Goal: Find specific page/section: Find specific page/section

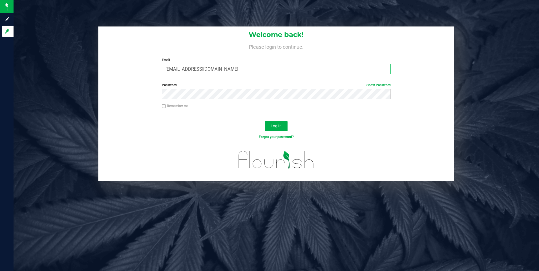
click at [197, 70] on input "[EMAIL_ADDRESS][DOMAIN_NAME]" at bounding box center [276, 69] width 229 height 10
type input "[EMAIL_ADDRESS][DOMAIN_NAME]"
click at [165, 109] on div "Remember me" at bounding box center [276, 106] width 237 height 6
click at [168, 105] on label "Remember me" at bounding box center [175, 105] width 26 height 5
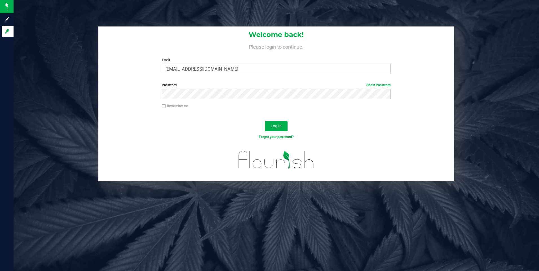
click at [166, 105] on input "Remember me" at bounding box center [164, 106] width 4 height 4
checkbox input "true"
click at [274, 125] on span "Log In" at bounding box center [275, 126] width 11 height 5
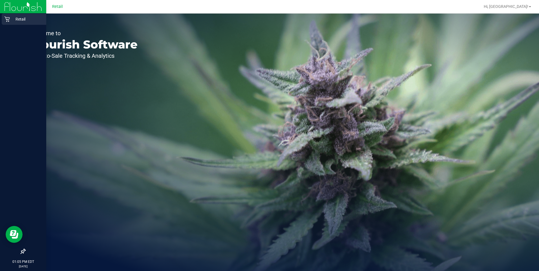
click at [14, 22] on p "Retail" at bounding box center [27, 19] width 34 height 7
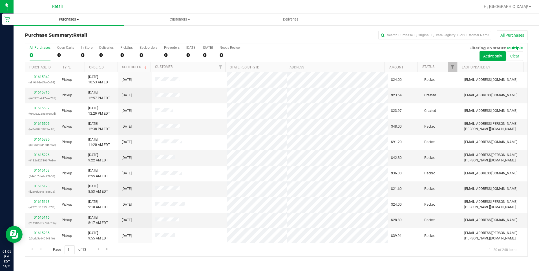
click at [77, 20] on span at bounding box center [78, 19] width 2 height 1
click at [67, 34] on span "Summary of purchases" at bounding box center [43, 34] width 58 height 5
